Goal: Task Accomplishment & Management: Use online tool/utility

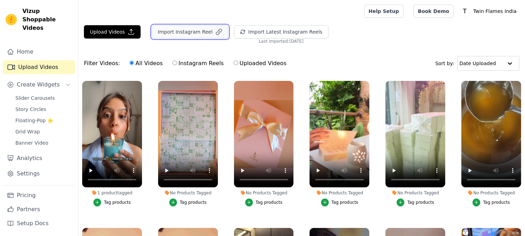
click at [213, 37] on button "Import Instagram Reel" at bounding box center [190, 31] width 77 height 13
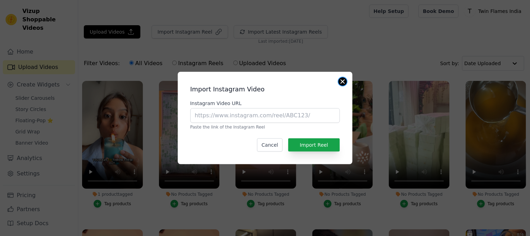
click at [344, 80] on button "Close modal" at bounding box center [343, 81] width 8 height 8
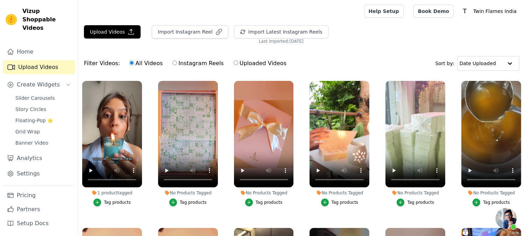
scroll to position [1653, 0]
click at [37, 94] on span "Slider Carousels" at bounding box center [35, 97] width 40 height 7
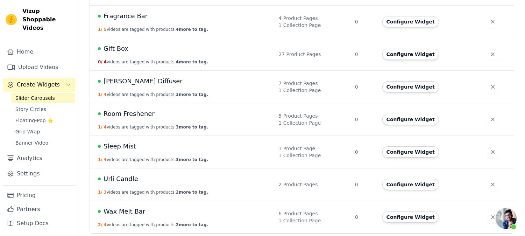
scroll to position [55, 0]
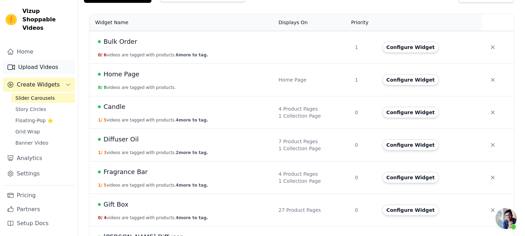
click at [40, 62] on link "Upload Videos" at bounding box center [39, 67] width 72 height 14
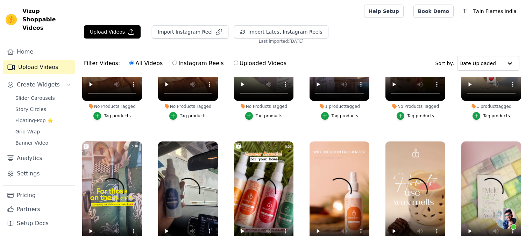
scroll to position [155, 0]
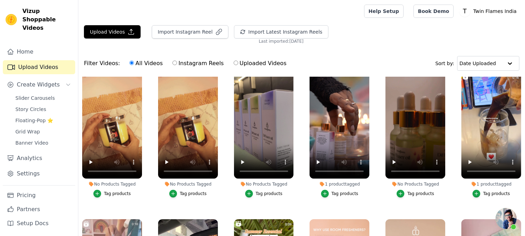
click at [162, 201] on ul "1 product tagged Tag products No Products Tagged Tag products No Products Tagge…" at bounding box center [301, 183] width 447 height 213
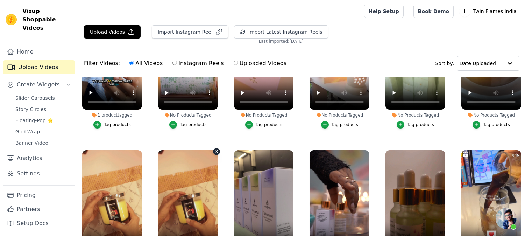
scroll to position [116, 0]
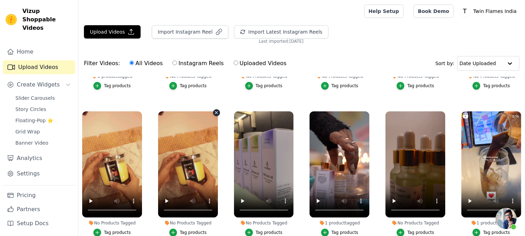
click at [214, 112] on icon "button" at bounding box center [216, 112] width 5 height 5
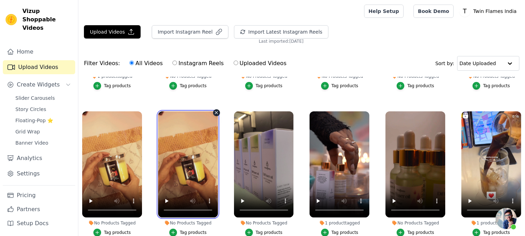
click at [213, 116] on video at bounding box center [188, 164] width 60 height 106
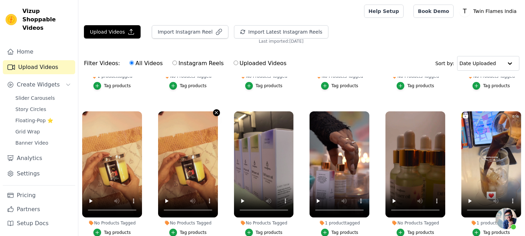
click at [215, 113] on icon "button" at bounding box center [216, 112] width 5 height 5
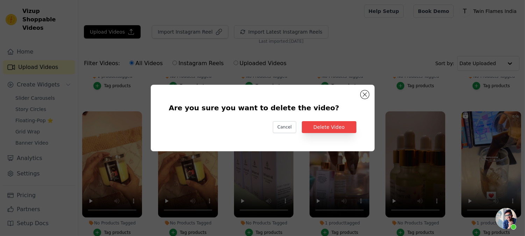
scroll to position [118, 0]
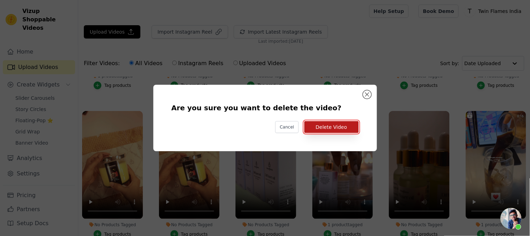
click at [348, 123] on button "Delete Video" at bounding box center [332, 127] width 55 height 12
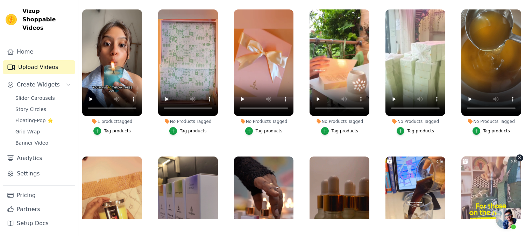
scroll to position [0, 0]
